Goal: Check status: Check status

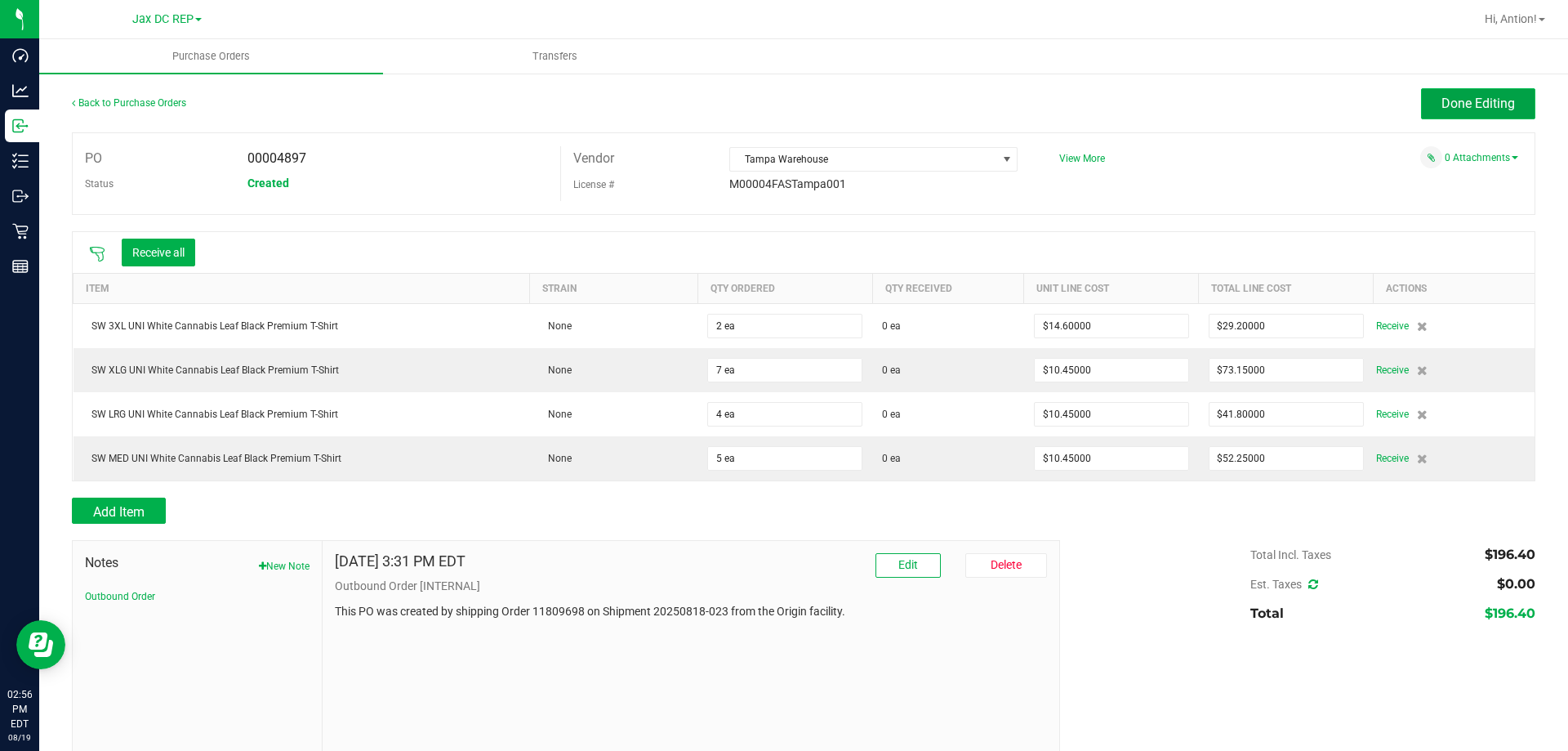
click at [1442, 100] on span "Done Editing" at bounding box center [1478, 103] width 73 height 15
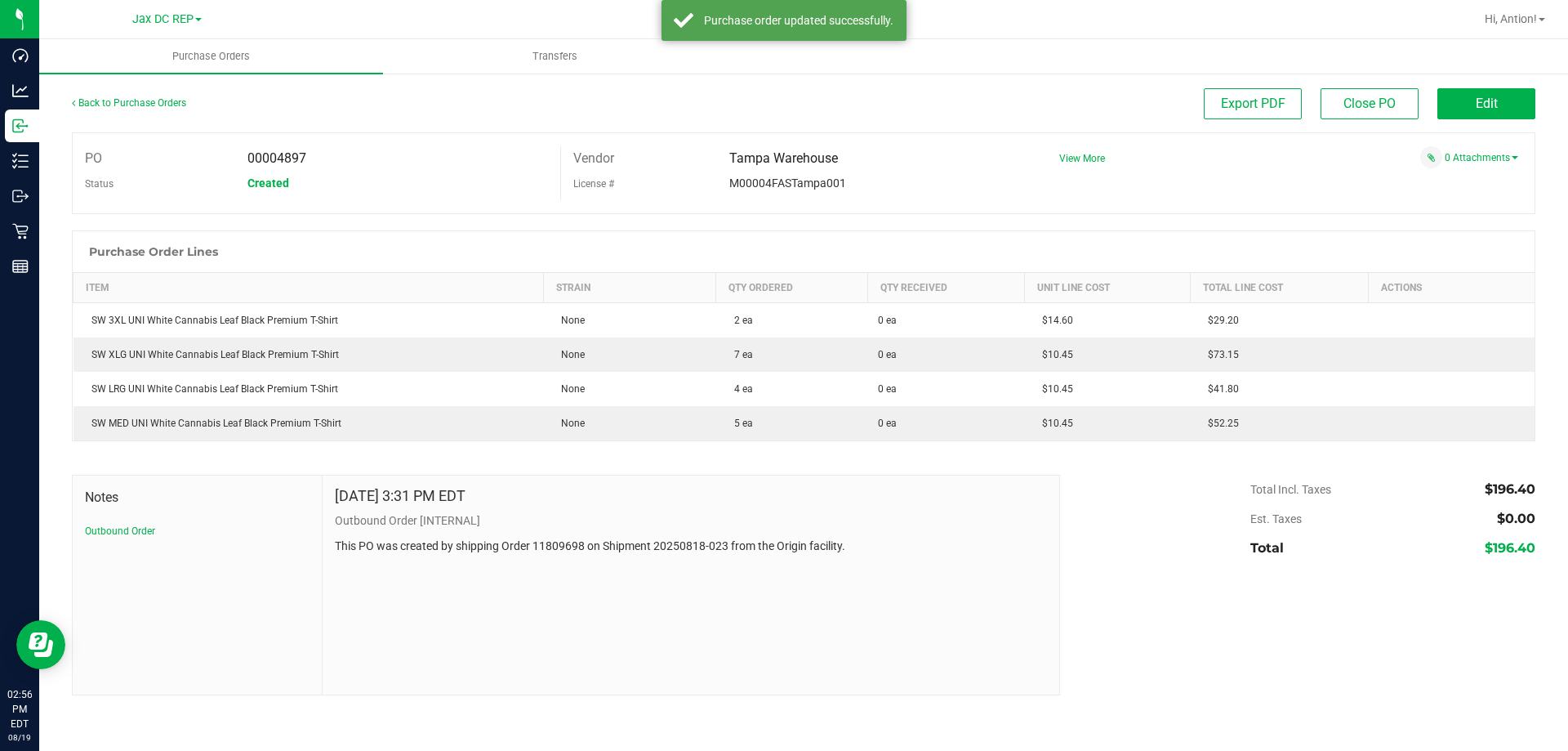
click at [370, 131] on div "Back to Purchase Orders Export PDF Close PO Edit" at bounding box center [804, 110] width 1464 height 44
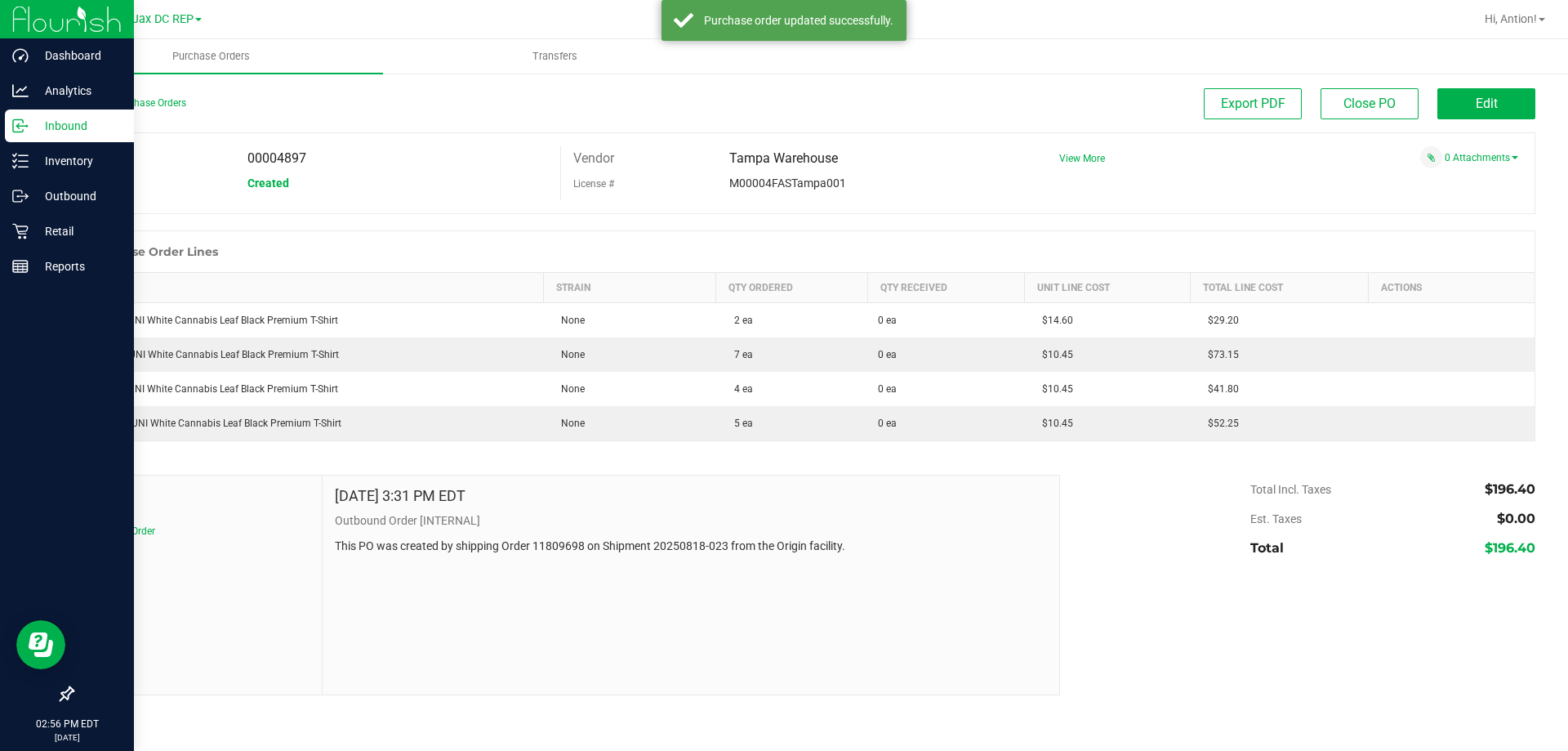
click at [57, 133] on p "Inbound" at bounding box center [77, 126] width 98 height 20
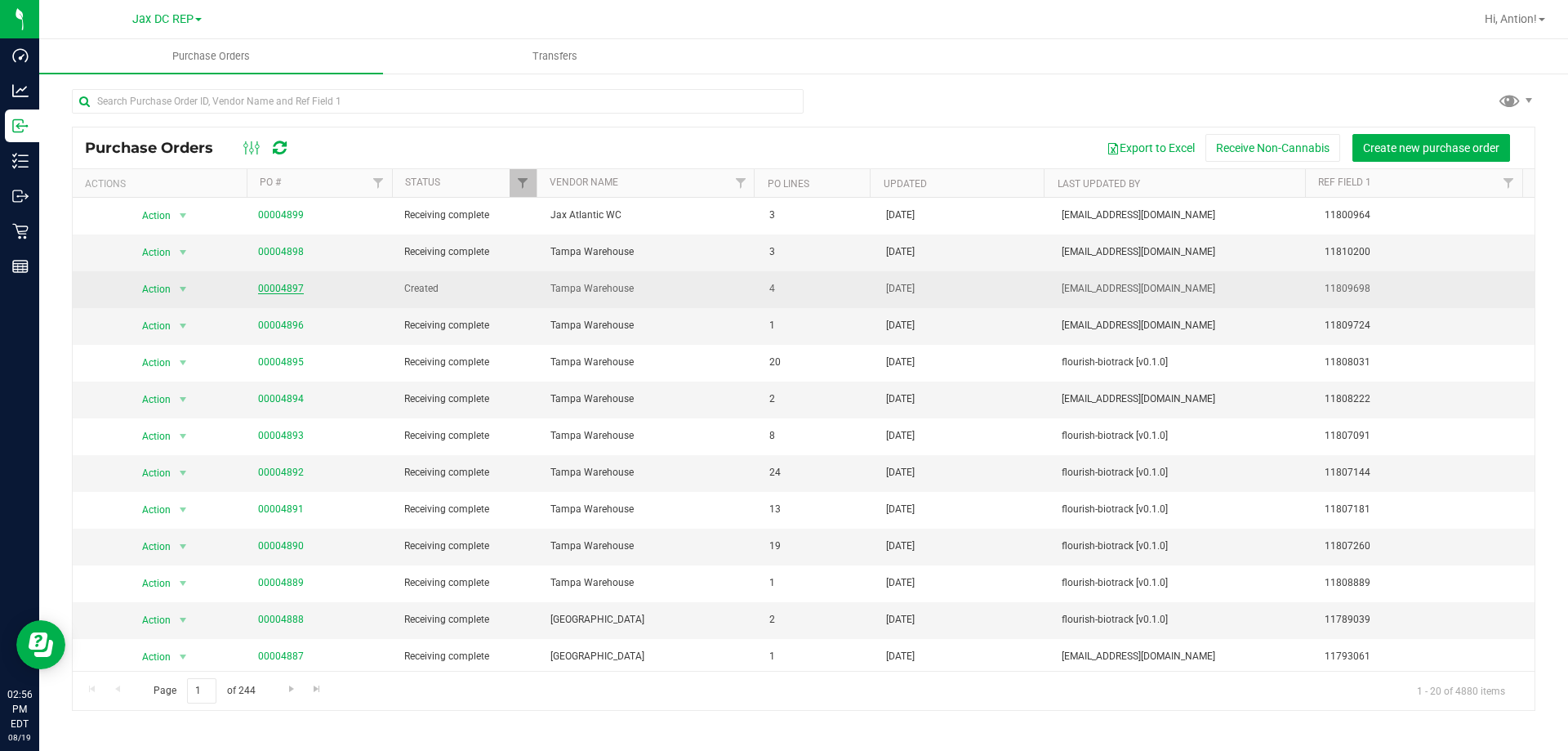
click at [278, 288] on link "00004897" at bounding box center [280, 288] width 46 height 11
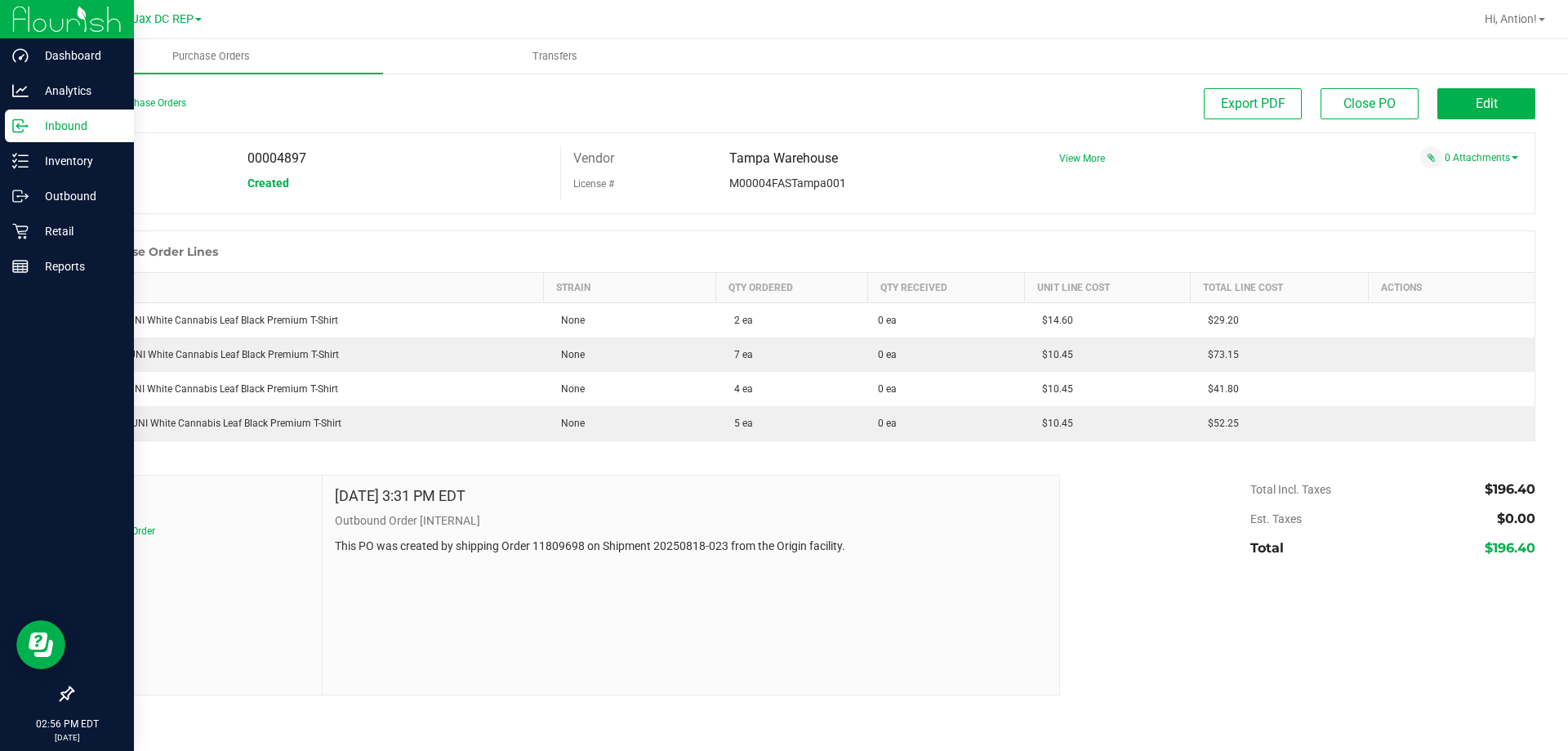
click at [47, 129] on p "Inbound" at bounding box center [77, 126] width 98 height 20
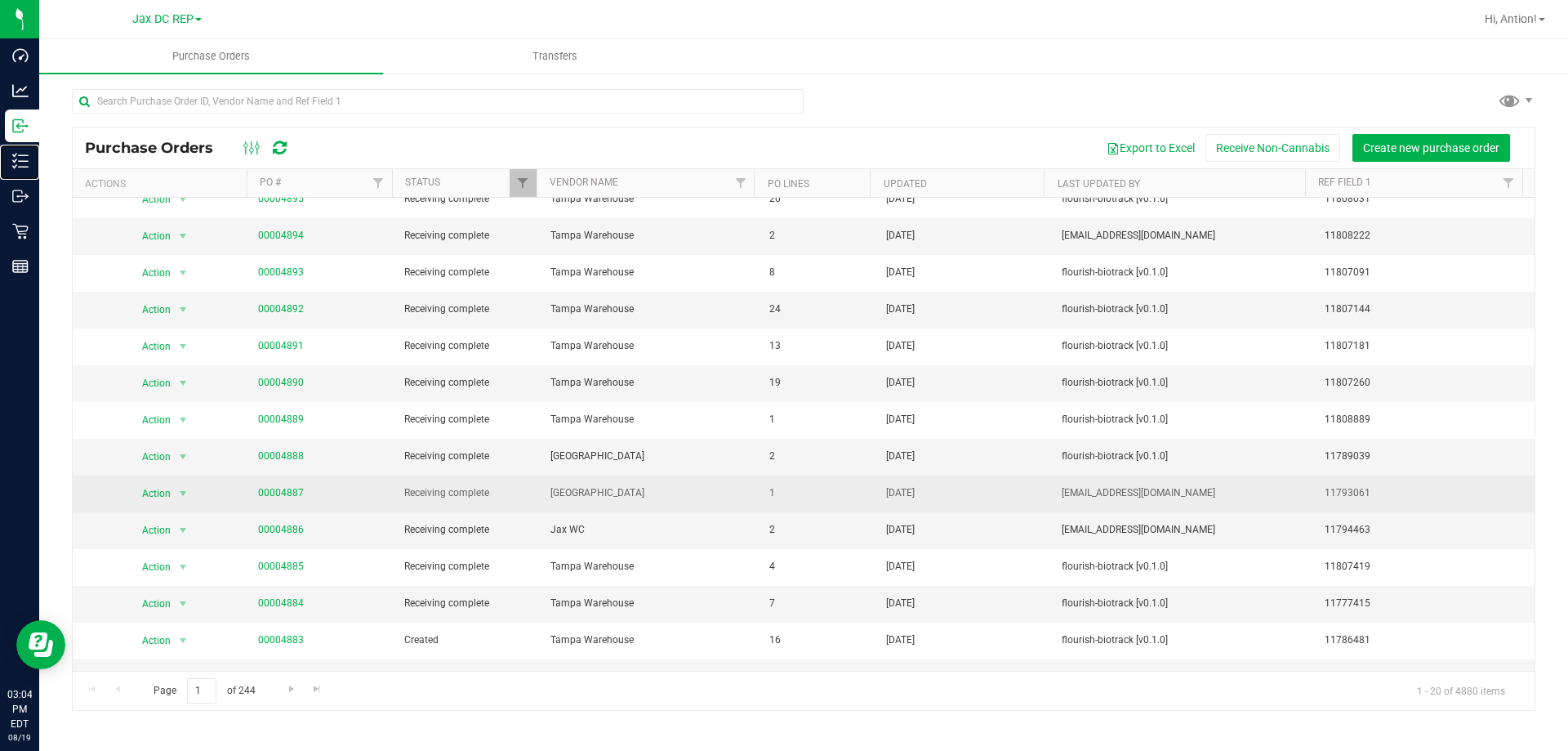
scroll to position [262, 0]
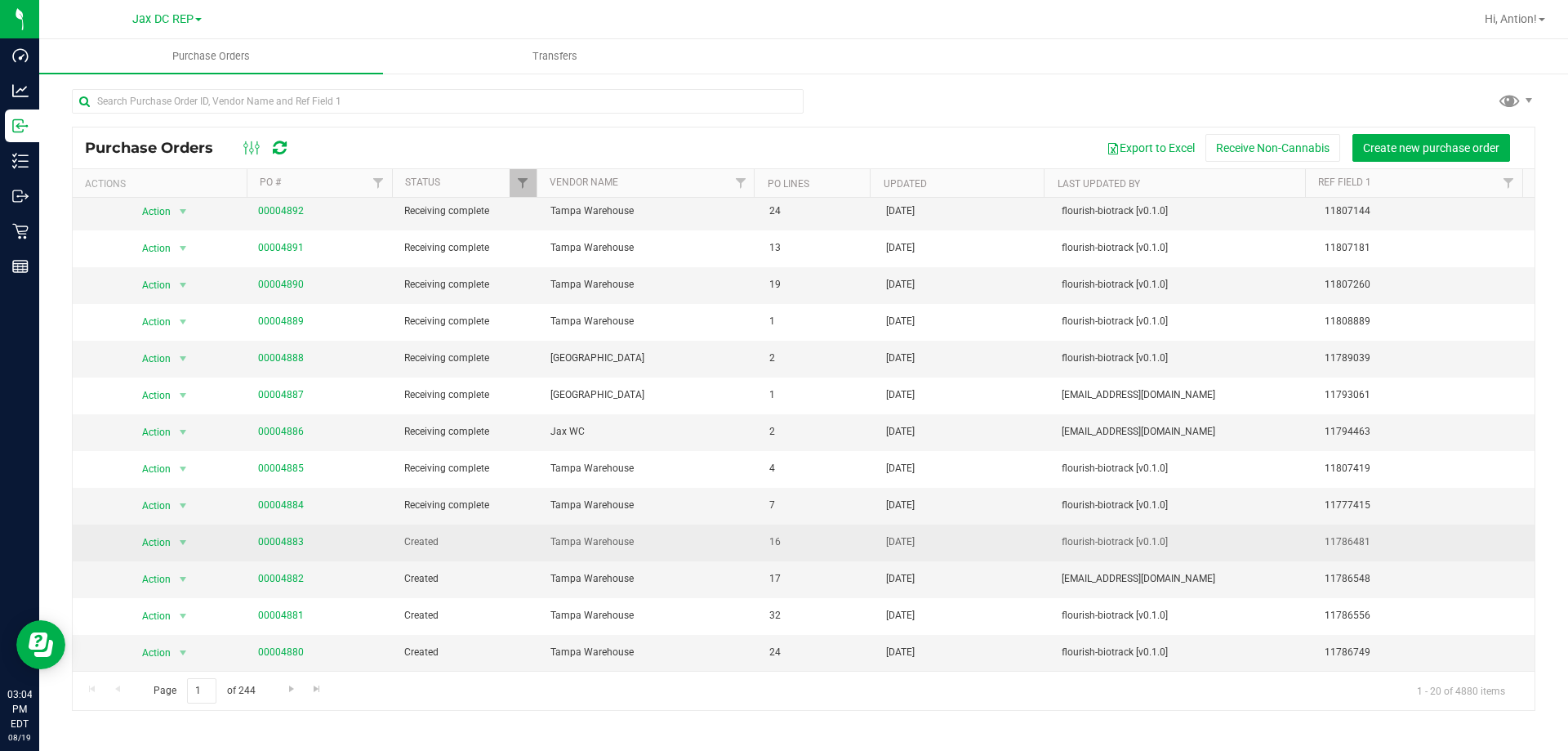
click at [259, 534] on span "00004883" at bounding box center [280, 542] width 46 height 15
click at [274, 536] on link "00004883" at bounding box center [280, 541] width 46 height 11
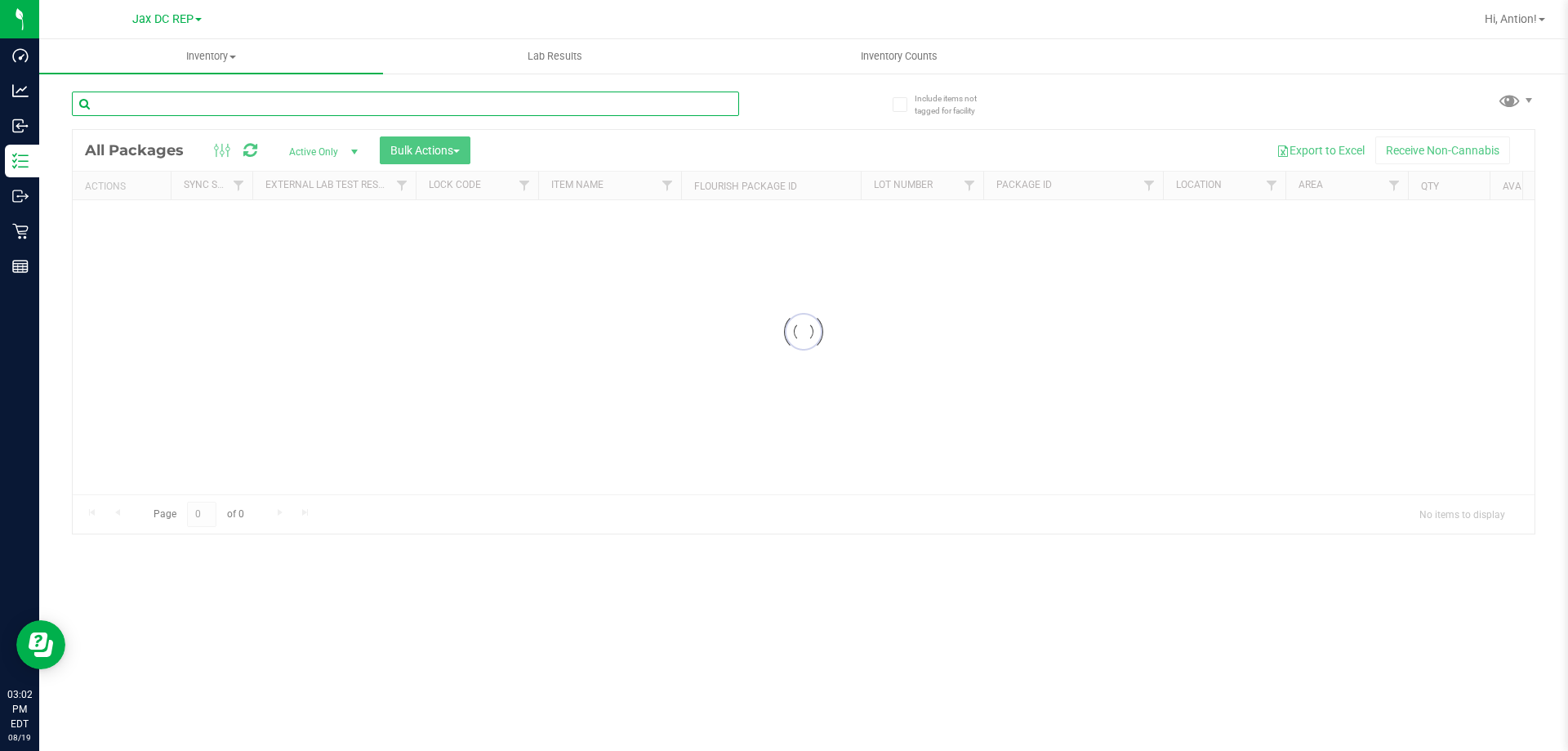
click at [270, 102] on div "Inventory All packages All inventory Waste log Create inventory Lab Results Inv…" at bounding box center [803, 395] width 1528 height 711
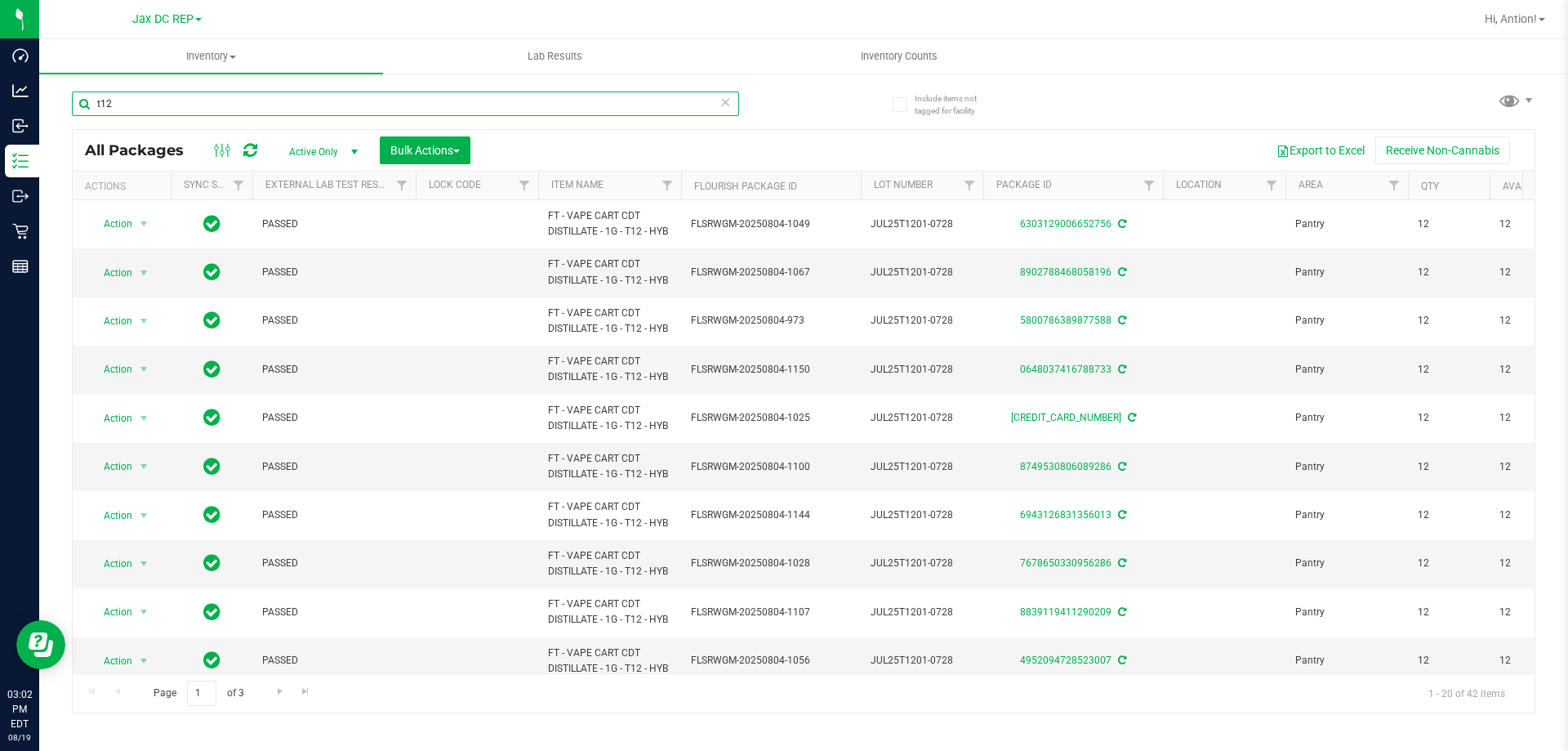
type input "t12"
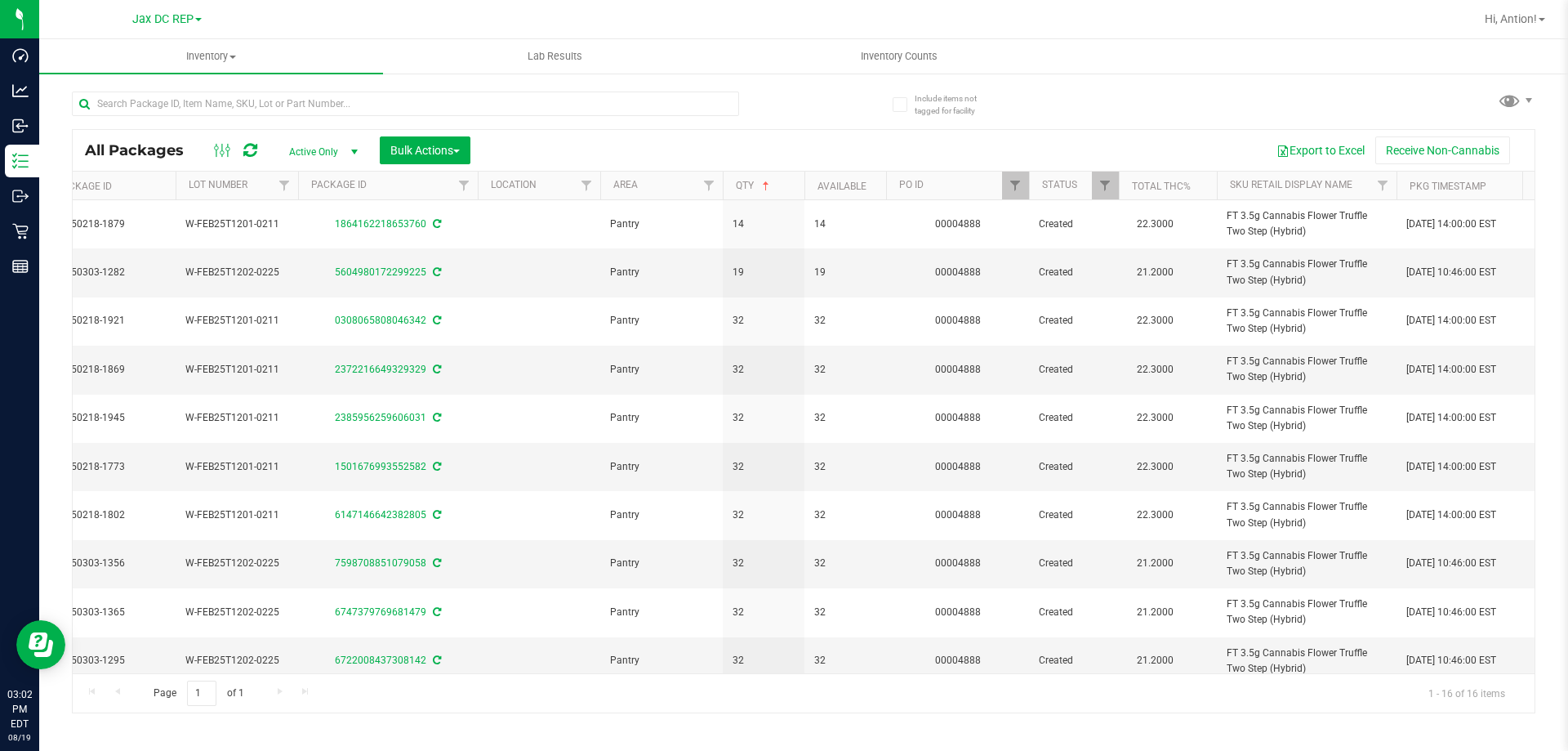
scroll to position [0, 734]
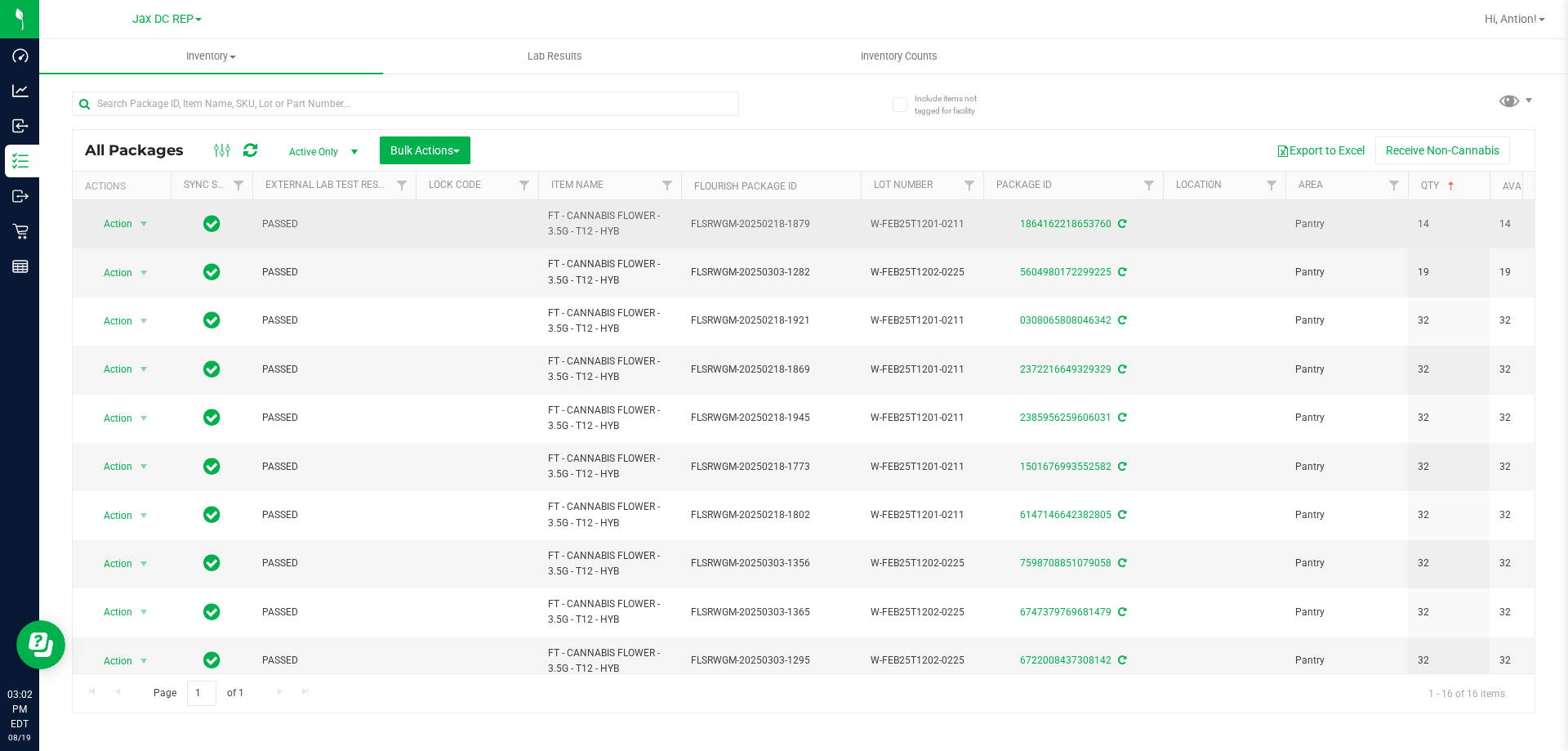
drag, startPoint x: 634, startPoint y: 233, endPoint x: 543, endPoint y: 217, distance: 92.4
click at [543, 217] on td "FT - CANNABIS FLOWER - 3.5G - T12 - HYB" at bounding box center [610, 225] width 143 height 48
copy span "FT - CANNABIS FLOWER - 3.5G - T12 - HYB"
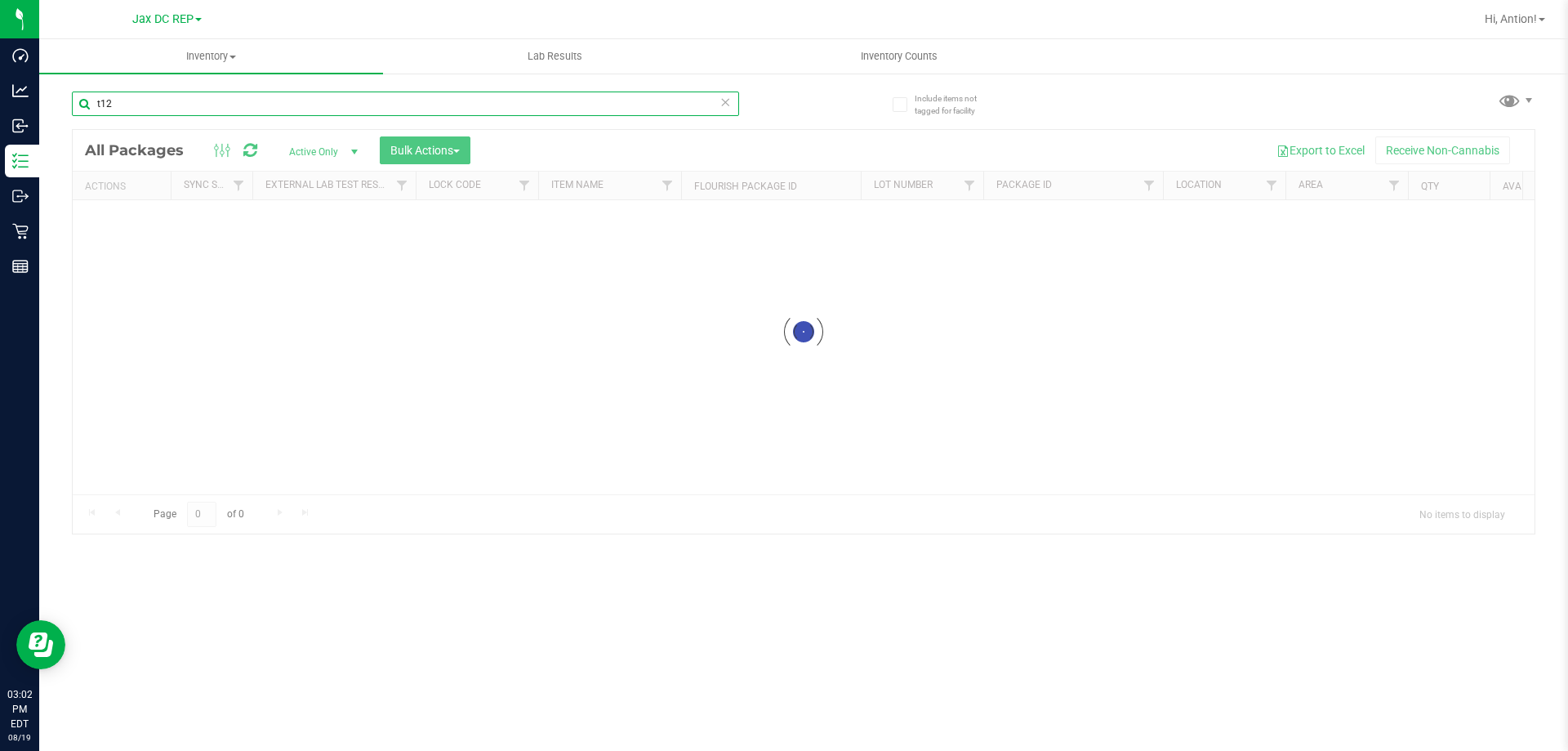
click at [155, 103] on input "t12" at bounding box center [406, 103] width 667 height 24
paste input "FT - CANNABIS FLOWER - 3.5G - T12 - HYB"
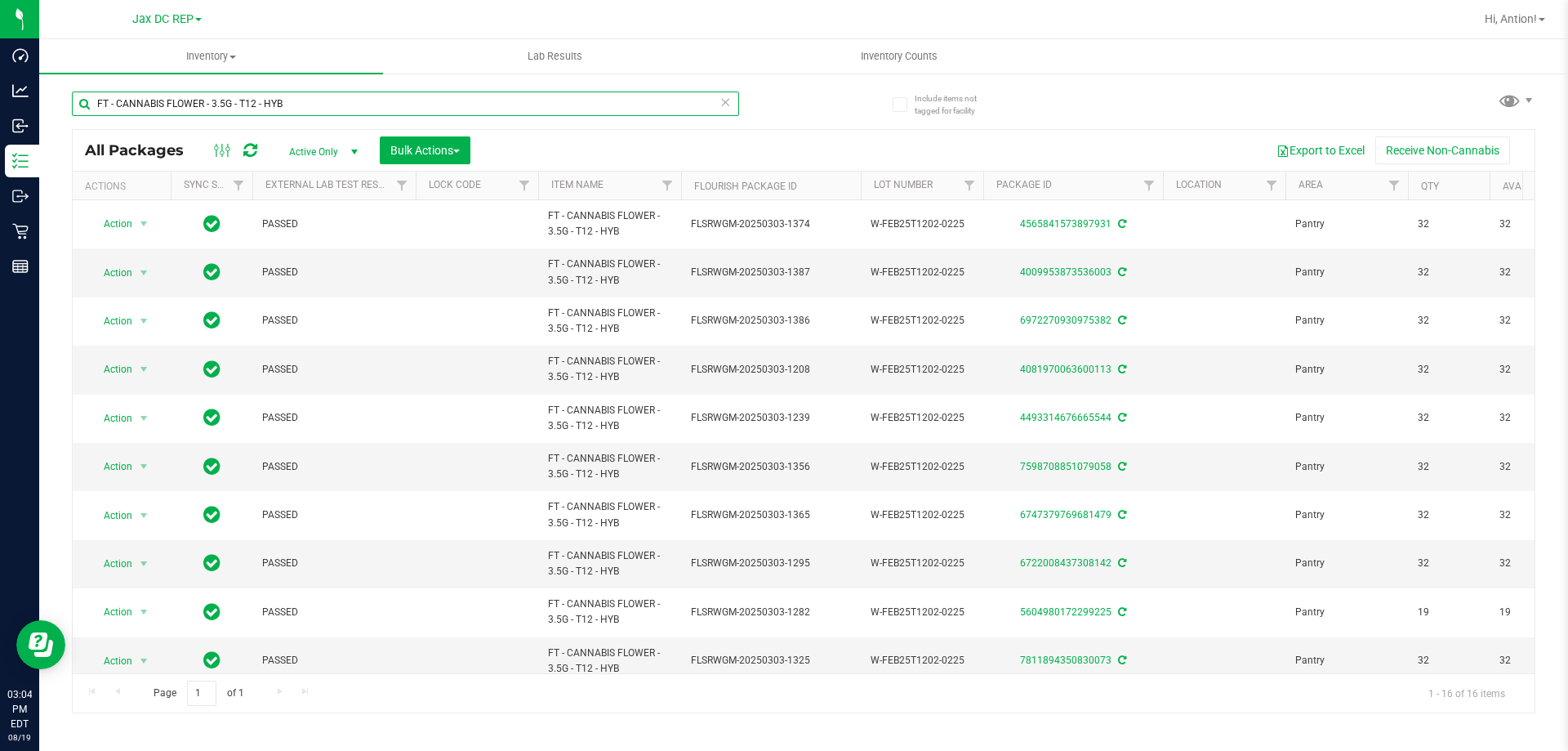
type input "FT - CANNABIS FLOWER - 3.5G - T12 - HYB"
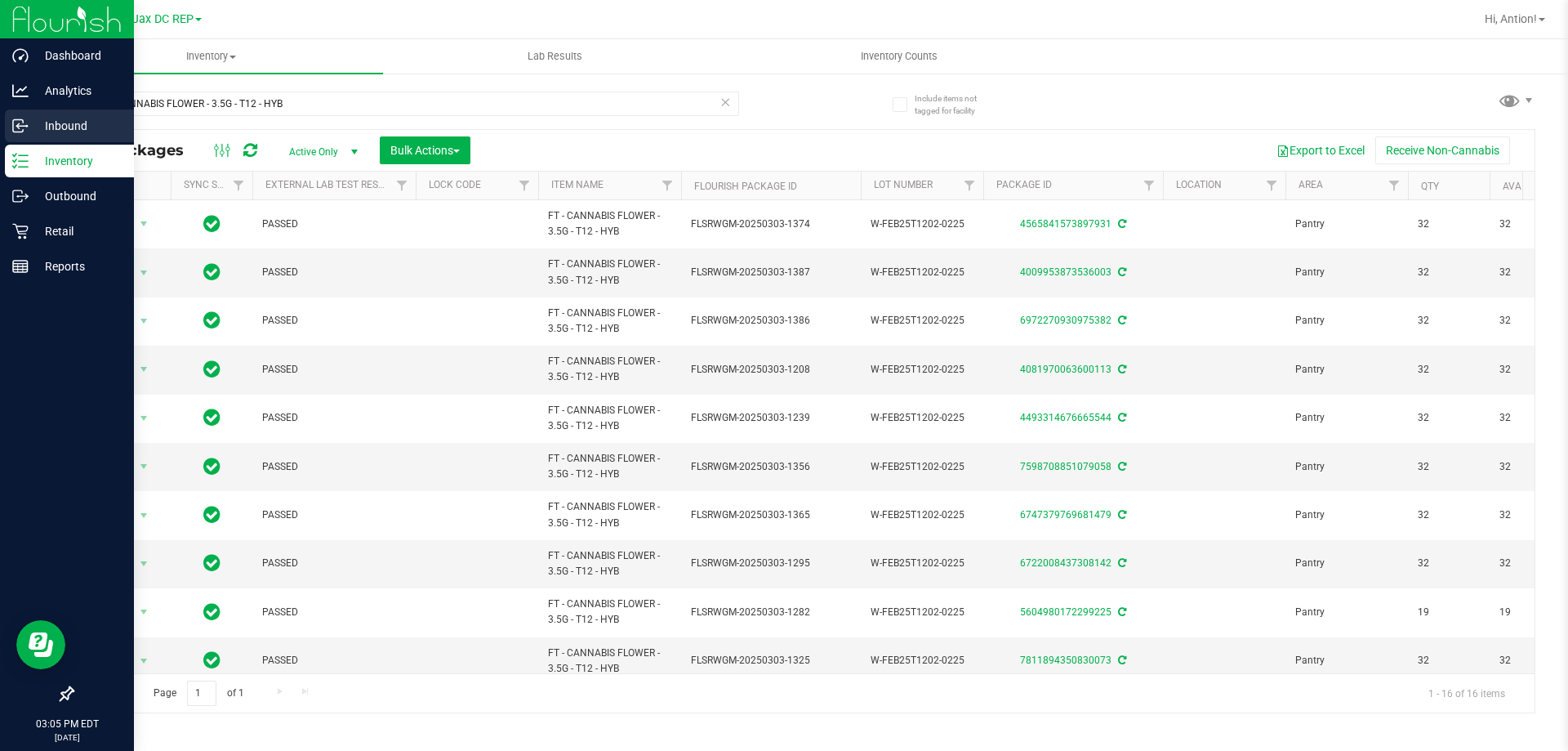
click at [56, 125] on p "Inbound" at bounding box center [77, 126] width 98 height 20
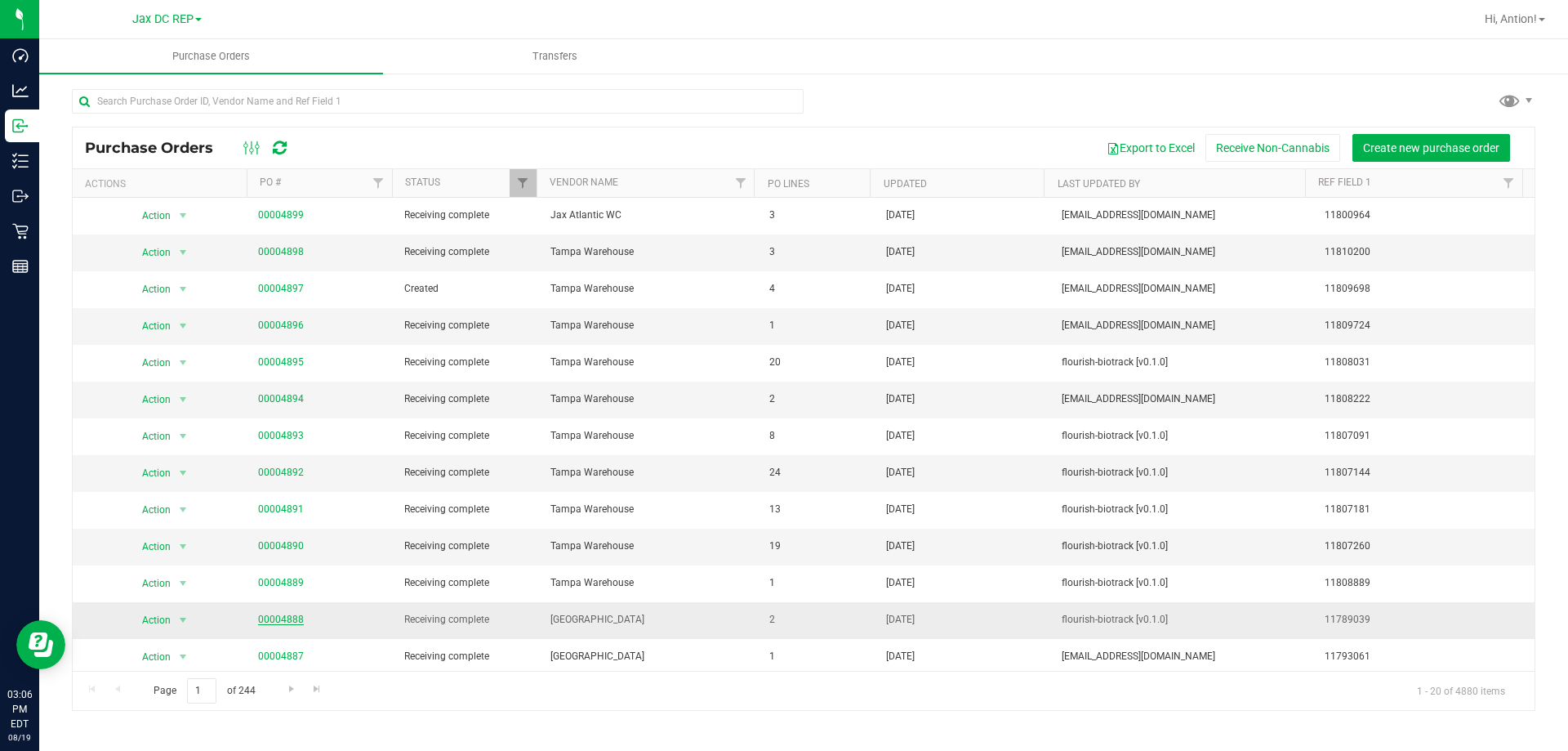
click at [270, 623] on link "00004888" at bounding box center [280, 619] width 46 height 11
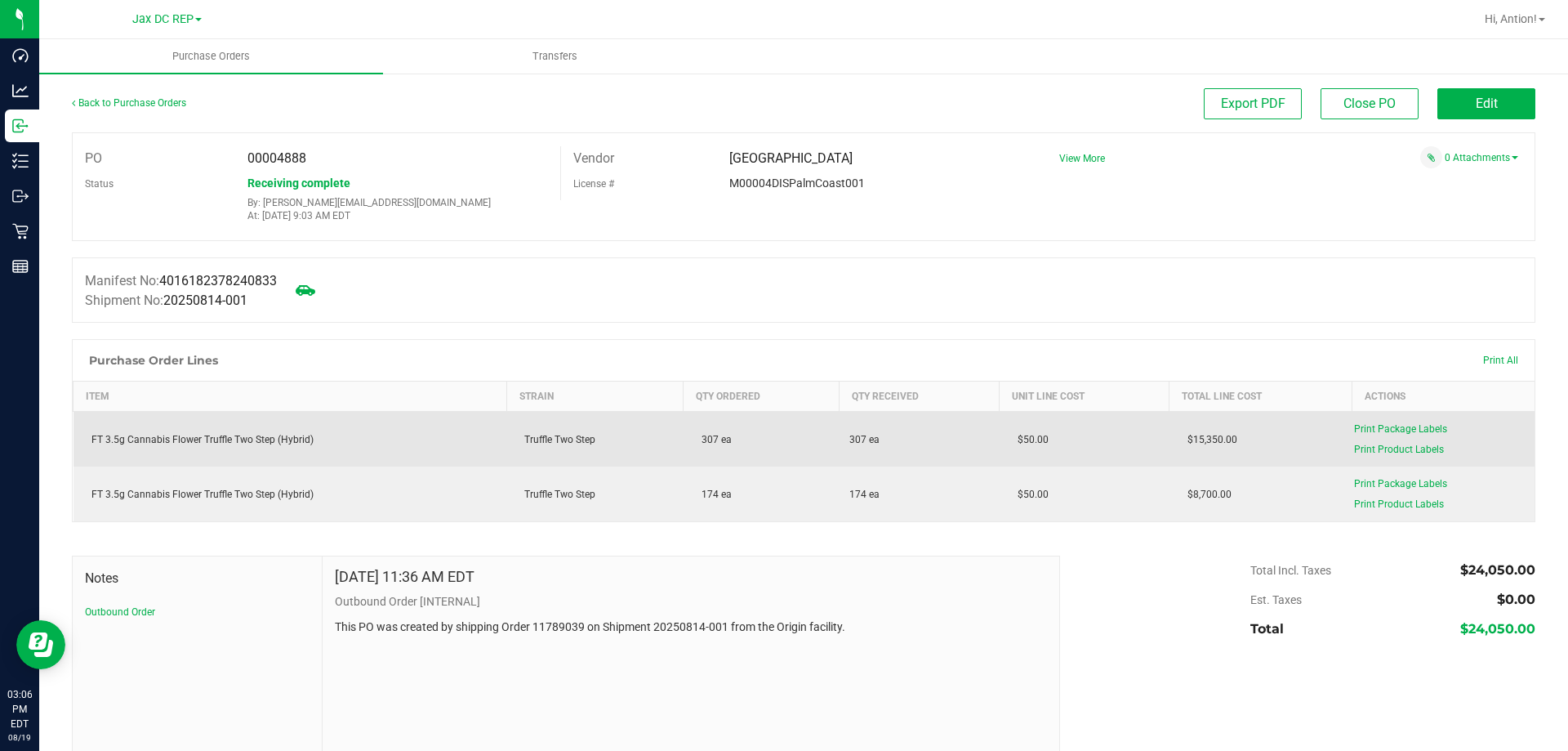
drag, startPoint x: 636, startPoint y: 431, endPoint x: 496, endPoint y: 437, distance: 140.1
click at [496, 437] on purchase-order-line-row "FT 3.5g Cannabis Flower Truffle Two Step (Hybrid) Truffle Two Step 307 ea 307 e…" at bounding box center [804, 440] width 1462 height 56
click at [740, 452] on td "307 ea" at bounding box center [761, 440] width 156 height 56
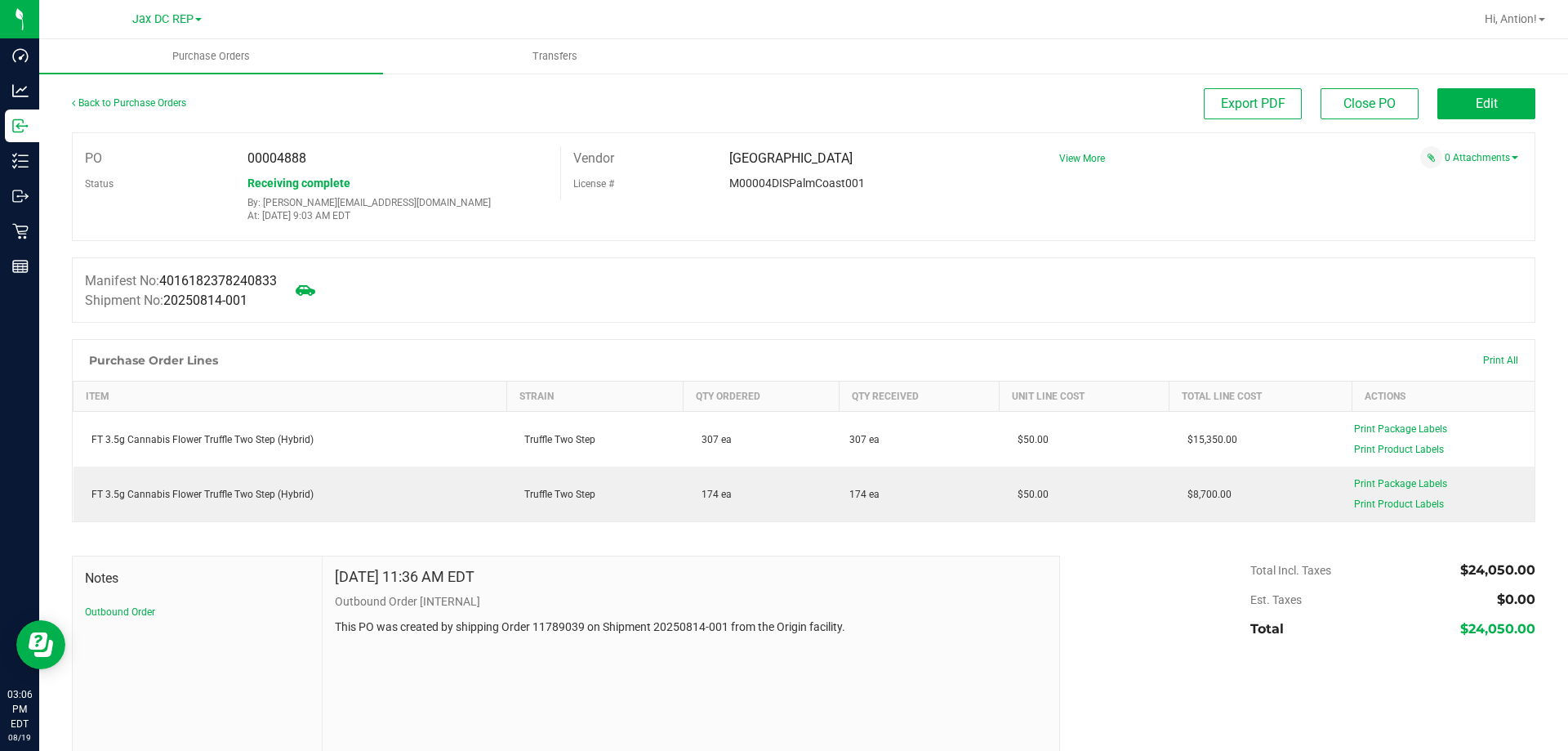
click at [276, 156] on span "00004888" at bounding box center [277, 158] width 58 height 15
drag, startPoint x: 274, startPoint y: 156, endPoint x: 324, endPoint y: 158, distance: 50.0
click at [324, 158] on div "00004888" at bounding box center [397, 158] width 325 height 24
copy span "4888"
click at [343, 156] on div "00004888" at bounding box center [397, 158] width 325 height 24
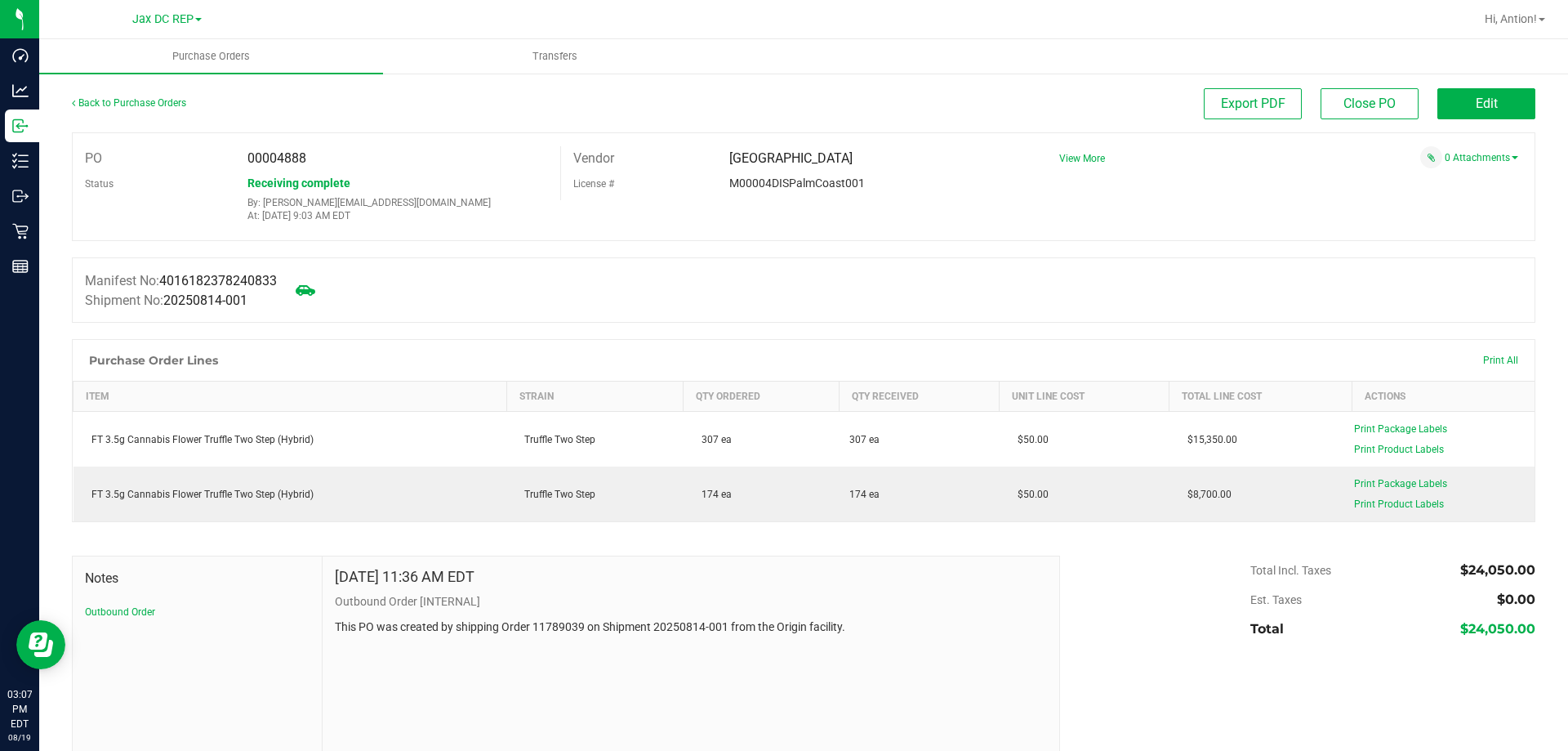
drag, startPoint x: 284, startPoint y: 153, endPoint x: 338, endPoint y: 162, distance: 54.7
click at [338, 162] on div "00004888" at bounding box center [397, 158] width 325 height 24
click at [299, 158] on span "00004888" at bounding box center [277, 158] width 58 height 15
drag, startPoint x: 276, startPoint y: 158, endPoint x: 346, endPoint y: 157, distance: 70.0
click at [346, 157] on div "00004888" at bounding box center [397, 158] width 325 height 24
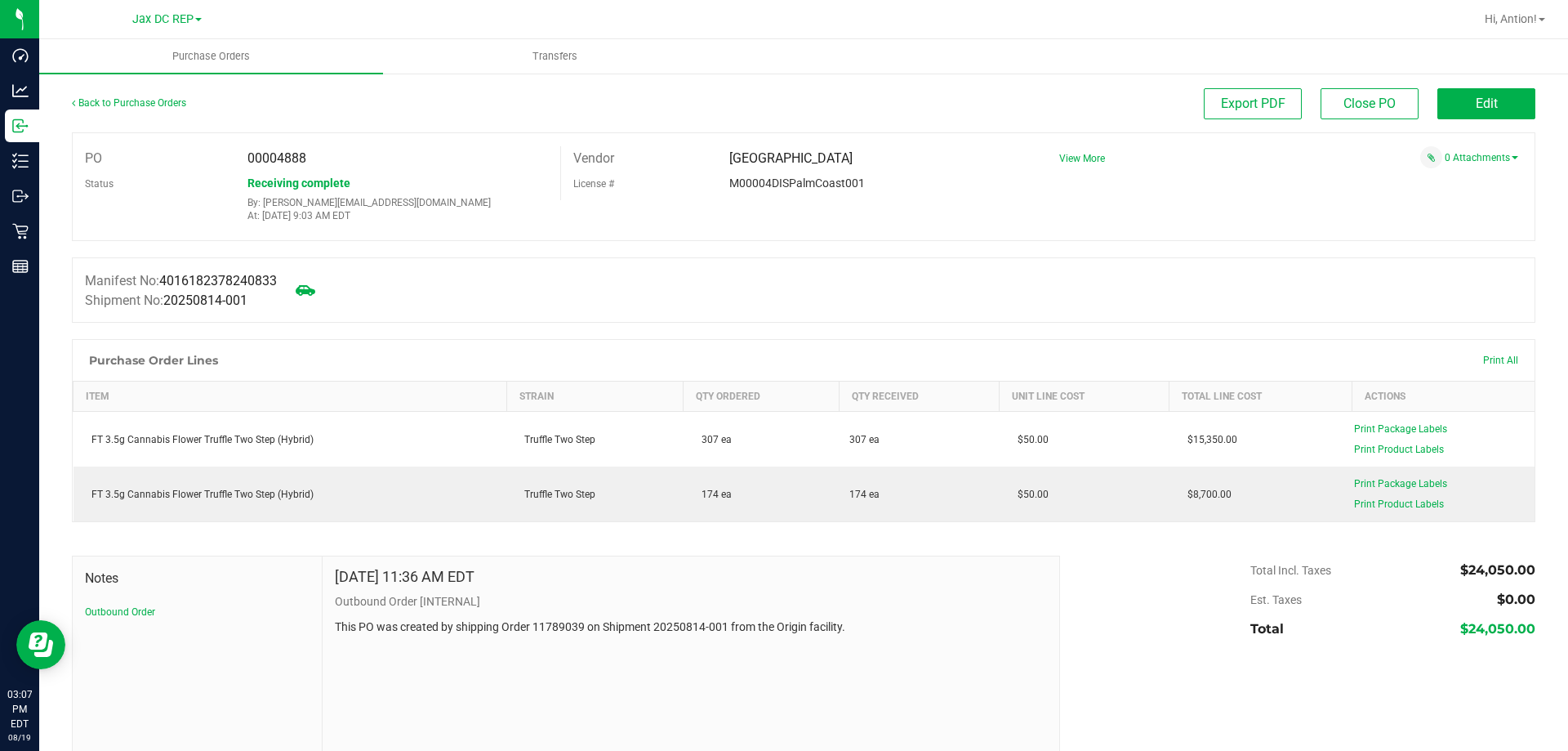
copy span "4888"
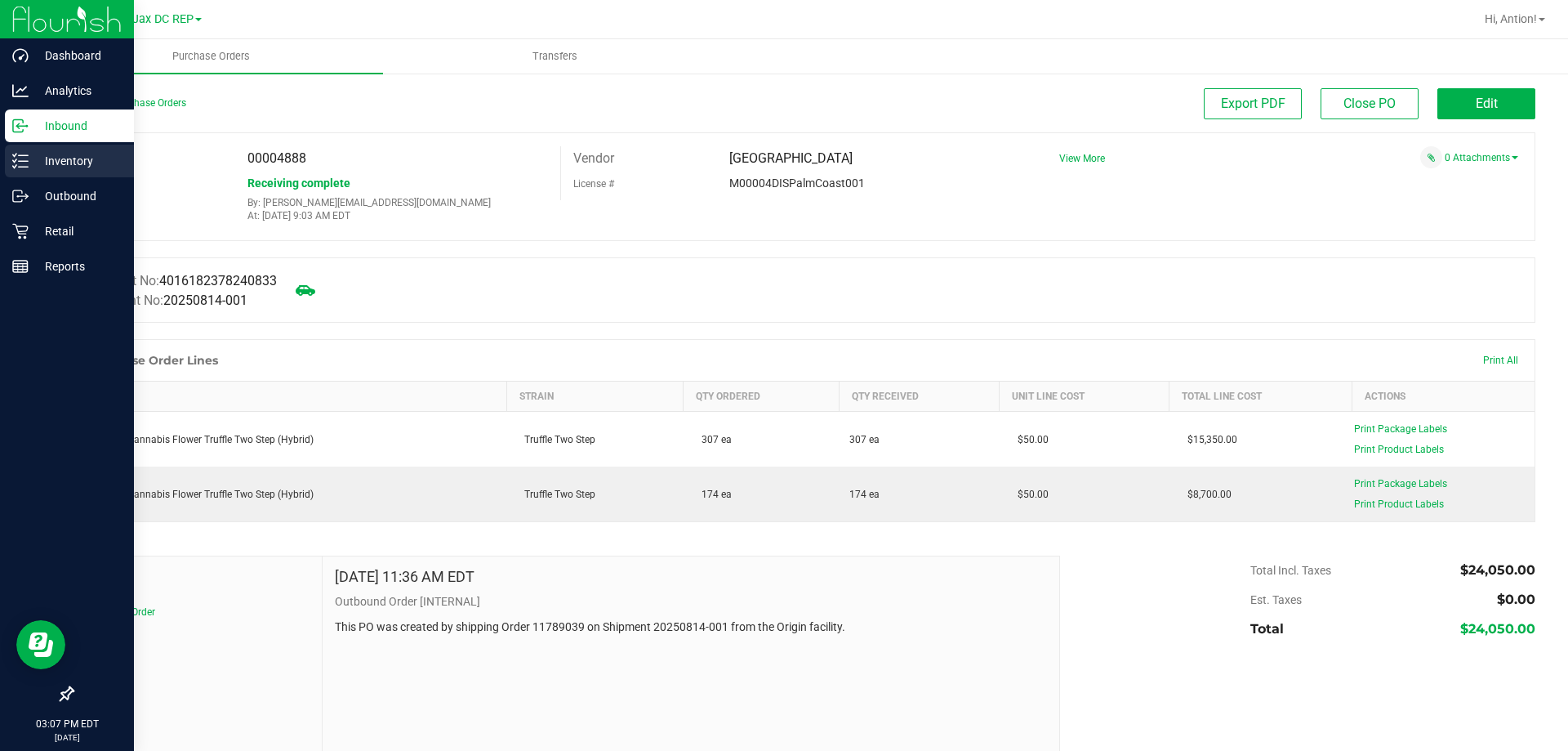
click at [35, 163] on p "Inventory" at bounding box center [77, 161] width 98 height 20
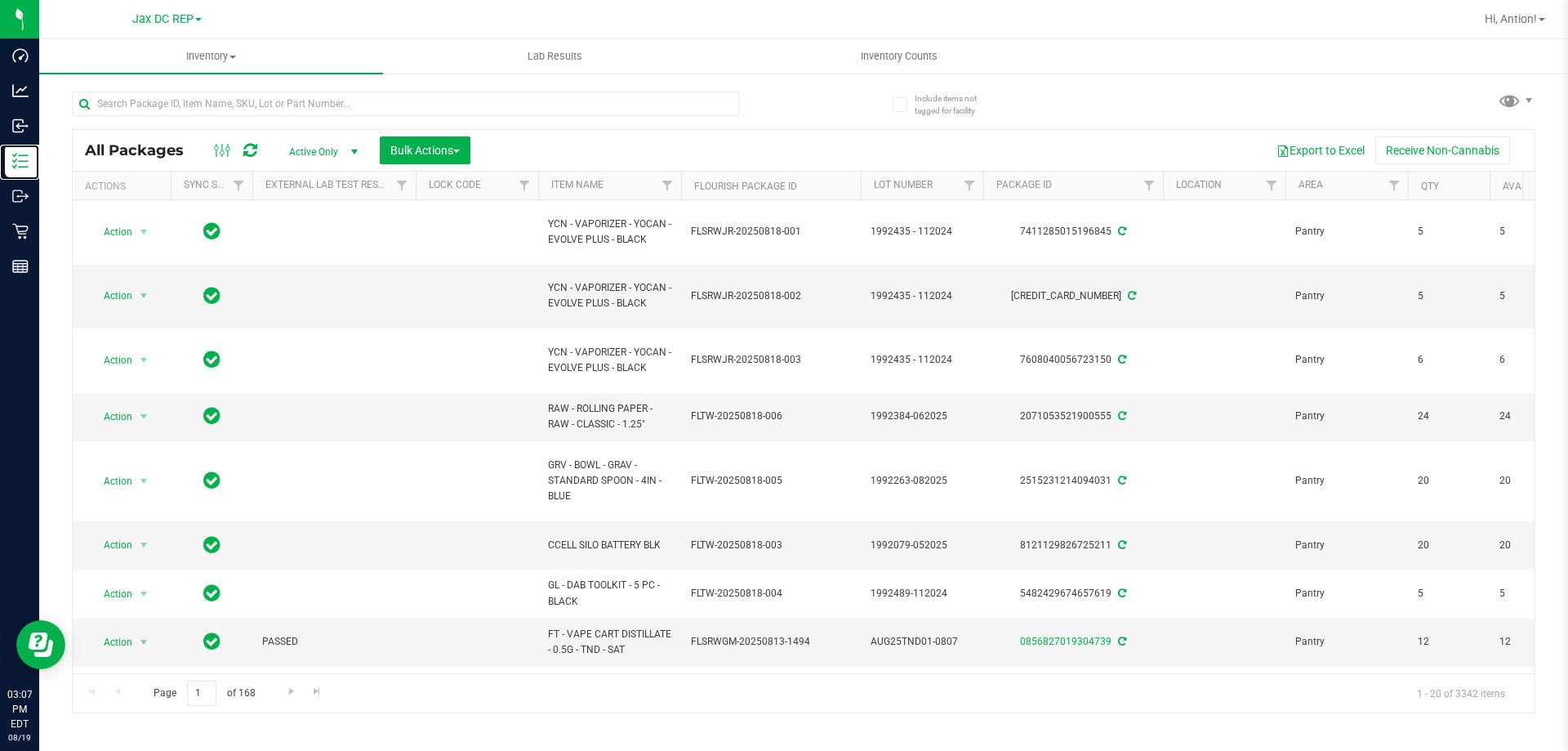
scroll to position [0, 258]
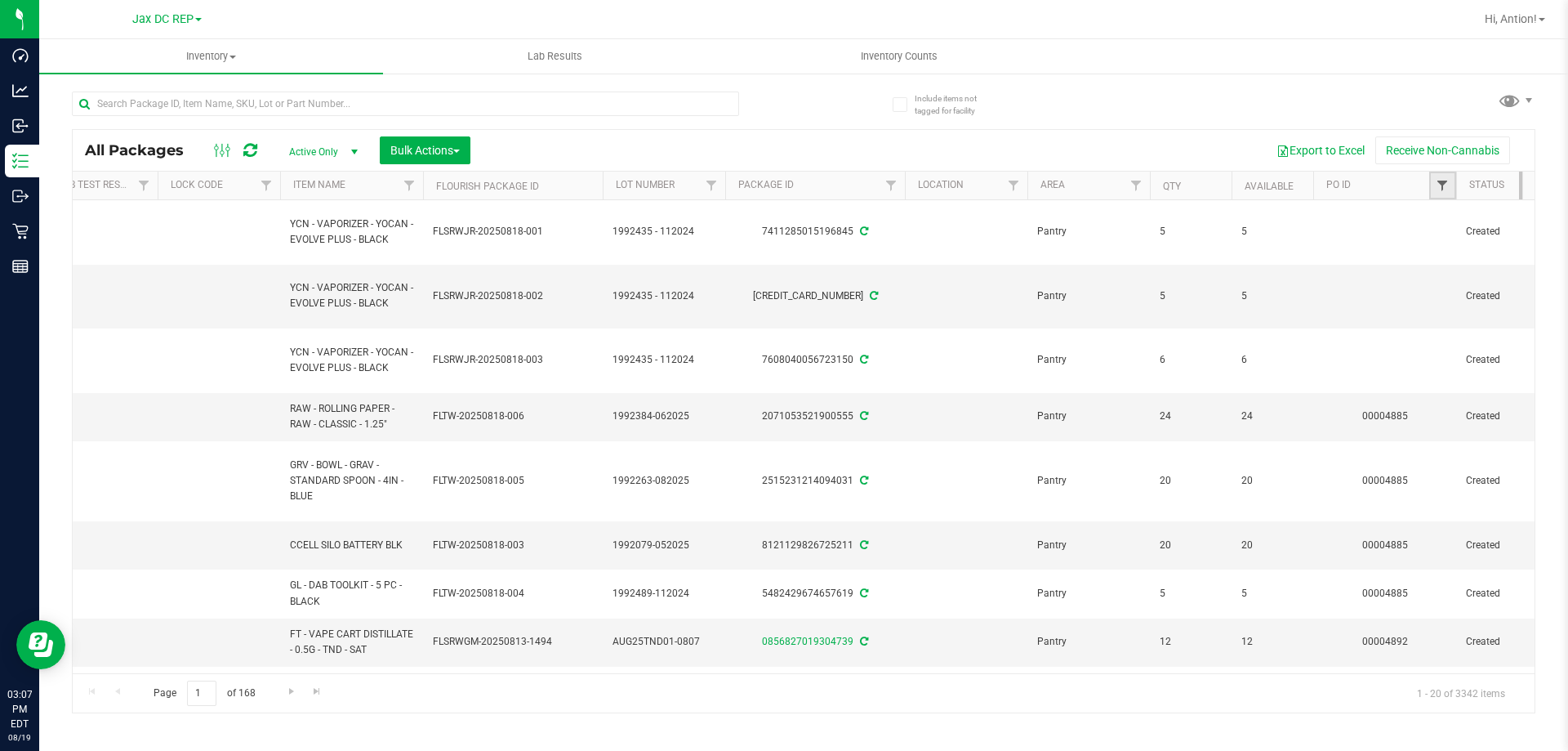
click at [1436, 185] on span "Filter" at bounding box center [1442, 185] width 13 height 13
click at [1430, 219] on input "text" at bounding box center [1474, 221] width 169 height 24
paste input "4888"
type input "4888"
click at [1415, 263] on button "Filter" at bounding box center [1429, 265] width 78 height 36
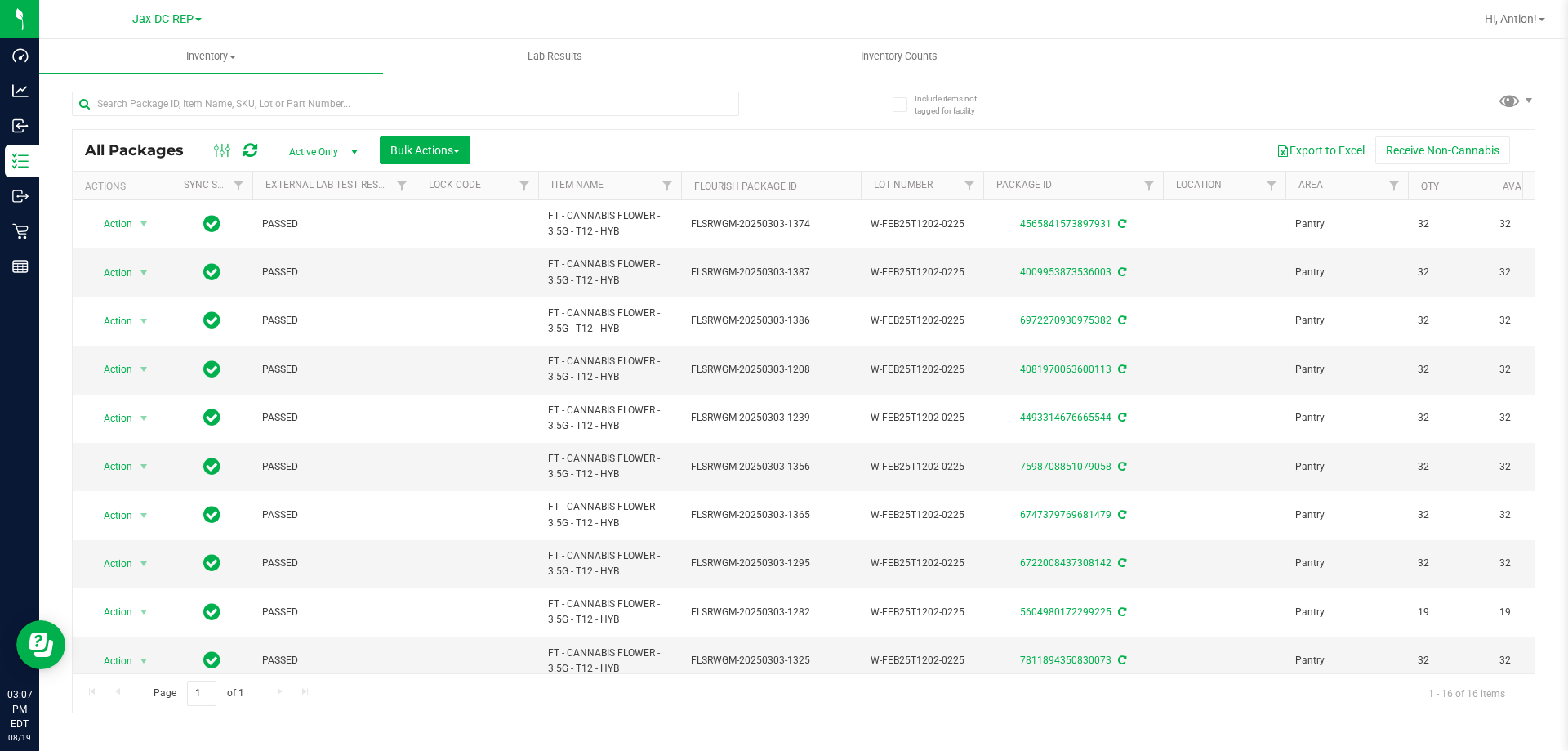
drag, startPoint x: 197, startPoint y: 665, endPoint x: 36, endPoint y: 23, distance: 661.9
